Goal: Use online tool/utility: Utilize a website feature to perform a specific function

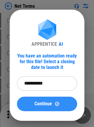
click at [62, 103] on div "Continue" at bounding box center [46, 103] width 45 height 5
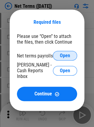
click at [68, 59] on button "Open" at bounding box center [65, 56] width 24 height 10
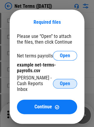
click at [68, 81] on span "Open" at bounding box center [65, 83] width 10 height 5
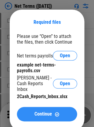
click at [53, 107] on button "Continue" at bounding box center [47, 114] width 60 height 14
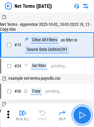
click at [79, 113] on img "button" at bounding box center [82, 115] width 10 height 10
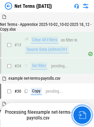
click at [79, 113] on img "button" at bounding box center [82, 115] width 8 height 8
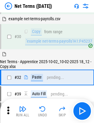
scroll to position [76, 0]
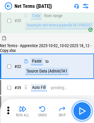
click at [80, 110] on img "button" at bounding box center [82, 111] width 10 height 10
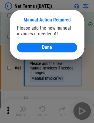
scroll to position [132, 0]
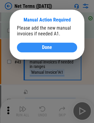
click at [49, 51] on button "Done" at bounding box center [47, 47] width 60 height 10
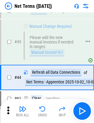
scroll to position [167, 0]
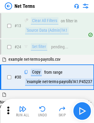
scroll to position [35, 0]
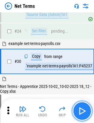
click at [80, 110] on img "button" at bounding box center [82, 111] width 10 height 10
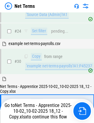
scroll to position [76, 0]
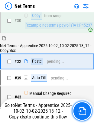
click at [80, 110] on img "button" at bounding box center [82, 111] width 8 height 8
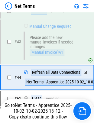
scroll to position [167, 0]
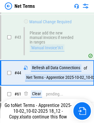
scroll to position [158, 0]
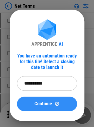
click at [36, 103] on span "Continue" at bounding box center [42, 103] width 17 height 5
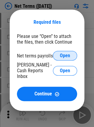
click at [60, 55] on span "Open" at bounding box center [65, 55] width 10 height 5
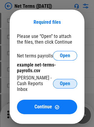
click at [61, 81] on span "Open" at bounding box center [65, 83] width 10 height 5
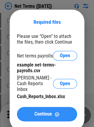
click at [44, 112] on span "Continue" at bounding box center [42, 114] width 17 height 5
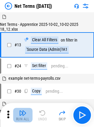
click at [20, 115] on img "button" at bounding box center [22, 112] width 7 height 7
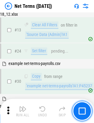
scroll to position [76, 0]
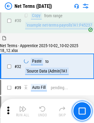
click at [8, 7] on img at bounding box center [8, 5] width 7 height 7
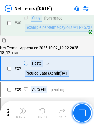
scroll to position [0, 0]
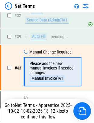
scroll to position [132, 0]
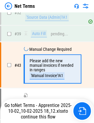
scroll to position [132, 0]
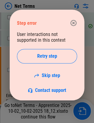
scroll to position [129, 0]
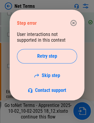
scroll to position [129, 0]
